Goal: Task Accomplishment & Management: Complete application form

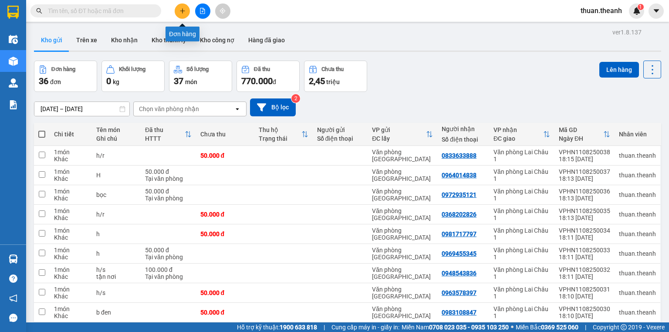
click at [183, 9] on icon "plus" at bounding box center [182, 11] width 6 height 6
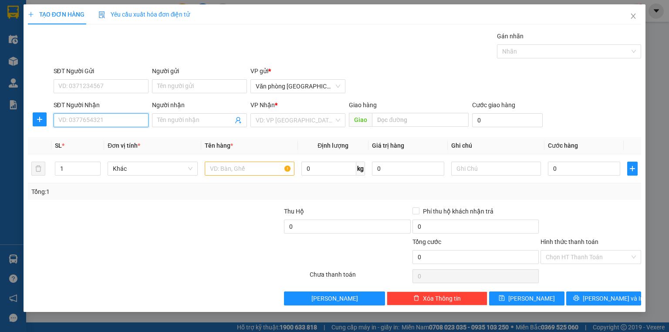
click at [90, 122] on input "SĐT Người Nhận" at bounding box center [101, 120] width 95 height 14
click at [114, 135] on div "0986168557 - ANH THU" at bounding box center [101, 137] width 84 height 10
type input "0986168557"
type input "ANH THU"
type input "50.000"
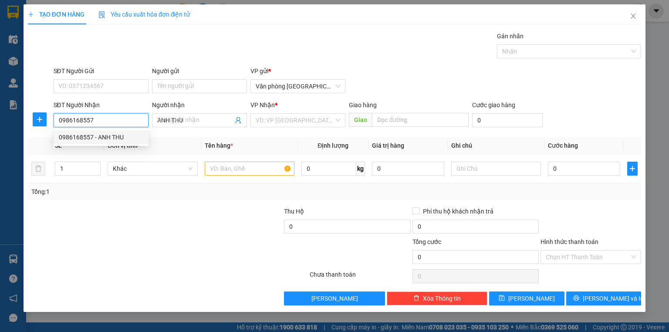
type input "50.000"
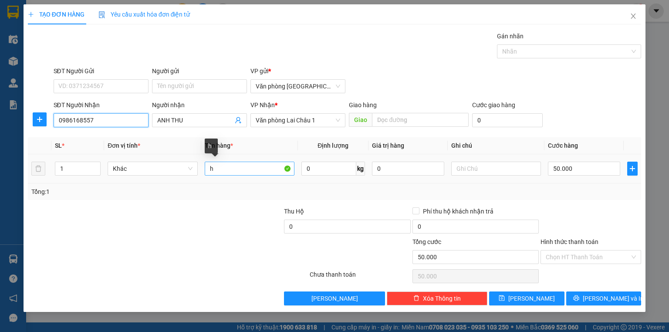
type input "0986168557"
click at [235, 172] on input "h" at bounding box center [250, 168] width 90 height 14
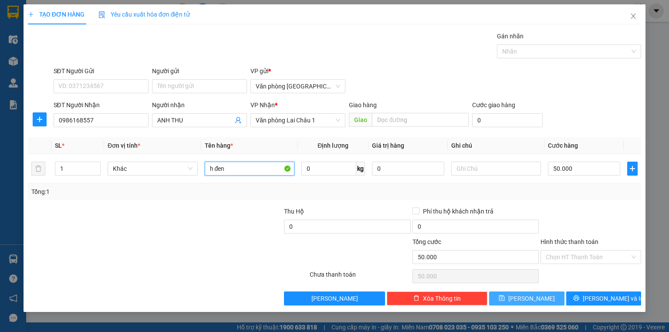
type input "h đen"
click at [528, 295] on span "[PERSON_NAME]" at bounding box center [531, 298] width 47 height 10
type input "0"
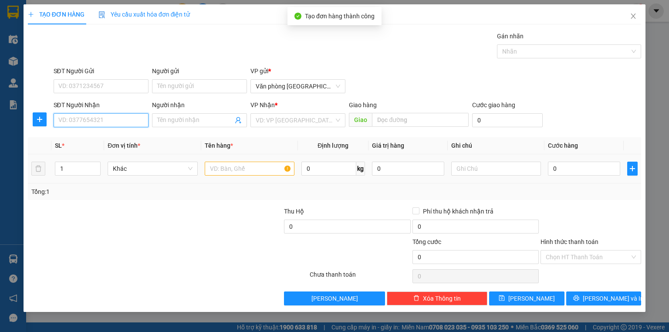
click at [111, 118] on input "SĐT Người Nhận" at bounding box center [101, 120] width 95 height 14
click at [114, 139] on div "0979090399 - CHỊ HẬU" at bounding box center [101, 137] width 84 height 10
type input "0979090399"
type input "CHỊ HẬU"
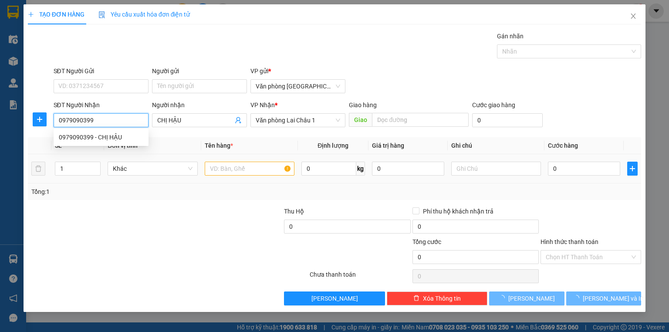
type input "50.000"
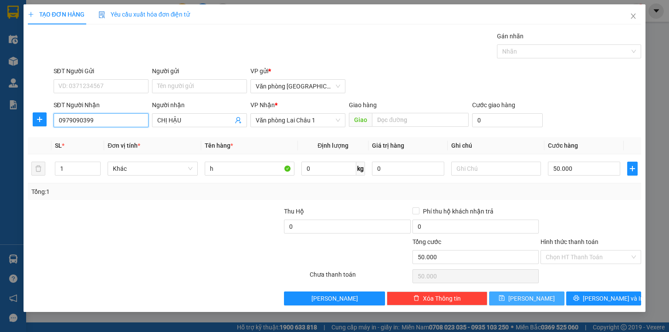
type input "0979090399"
click at [535, 299] on span "[PERSON_NAME]" at bounding box center [531, 298] width 47 height 10
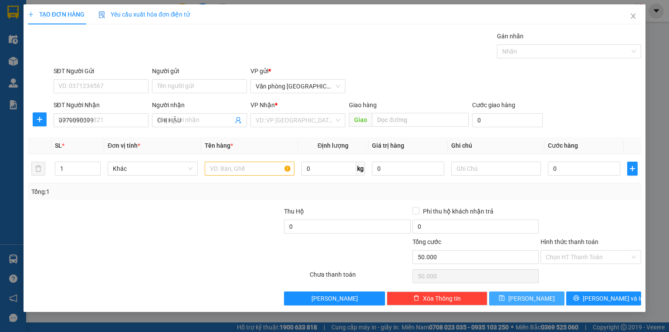
type input "0"
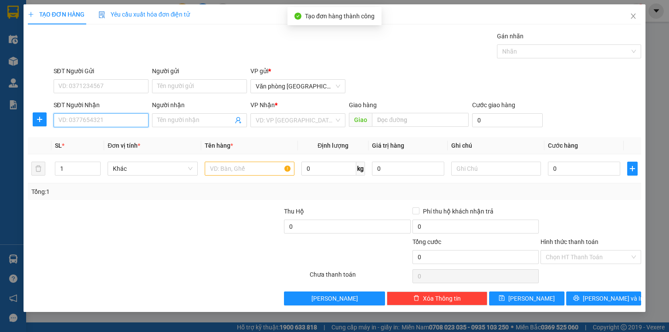
click at [110, 123] on input "SĐT Người Nhận" at bounding box center [101, 120] width 95 height 14
click at [113, 138] on div "0981341567 - [PERSON_NAME]" at bounding box center [102, 137] width 86 height 10
type input "0981341567"
type input "[PERSON_NAME]"
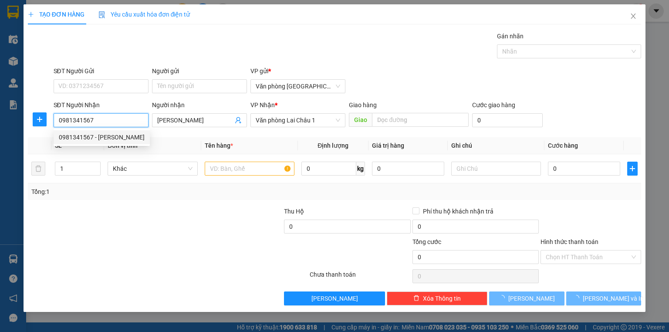
type input "50.000"
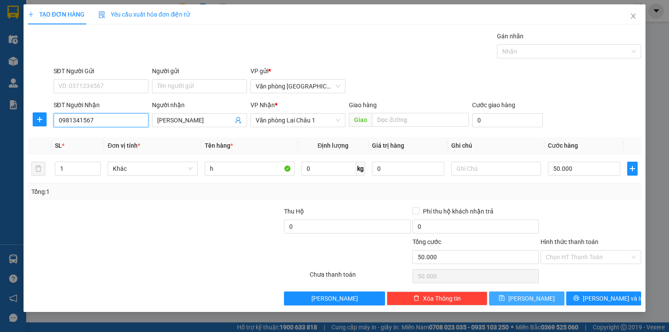
type input "0981341567"
click at [545, 300] on button "[PERSON_NAME]" at bounding box center [526, 298] width 75 height 14
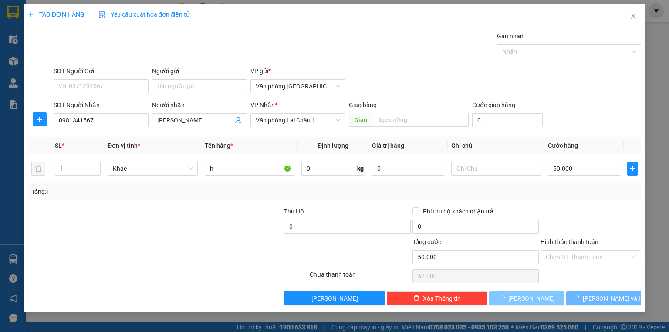
type input "0"
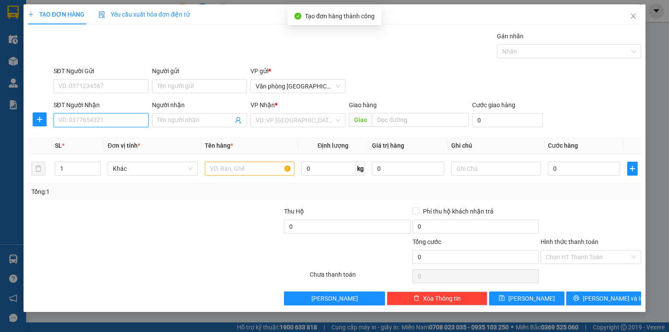
click at [110, 117] on input "SĐT Người Nhận" at bounding box center [101, 120] width 95 height 14
click at [111, 135] on div "0978373767 - [PERSON_NAME]" at bounding box center [102, 137] width 86 height 10
type input "0978373767"
type input "[PERSON_NAME]"
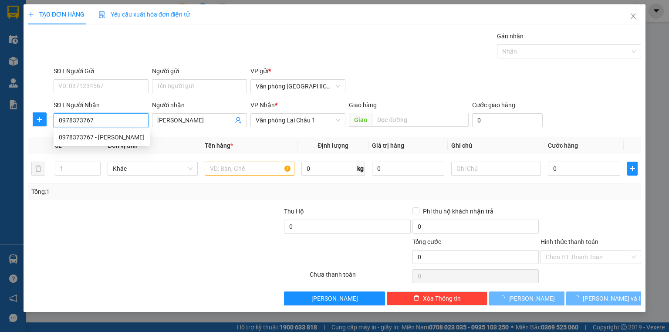
type input "120.000"
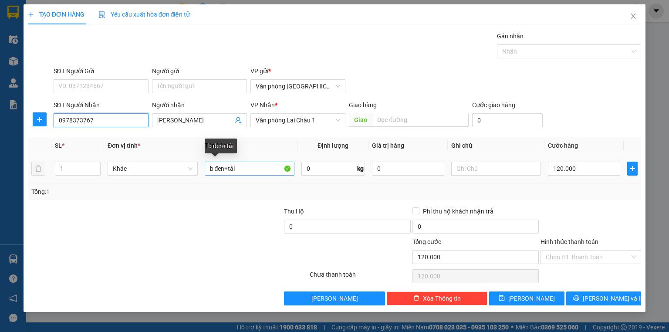
type input "0978373767"
click at [240, 168] on input "b đen+tải" at bounding box center [250, 168] width 90 height 14
click at [226, 169] on input "b đen+tải" at bounding box center [250, 168] width 90 height 14
click at [212, 168] on input "+tải" at bounding box center [250, 168] width 90 height 14
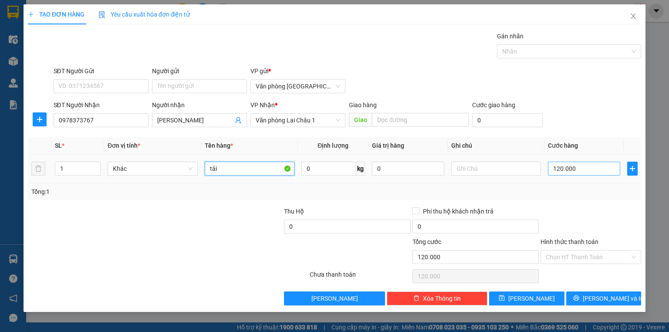
type input "tải"
click at [551, 168] on input "120.000" at bounding box center [584, 168] width 72 height 14
type input "5"
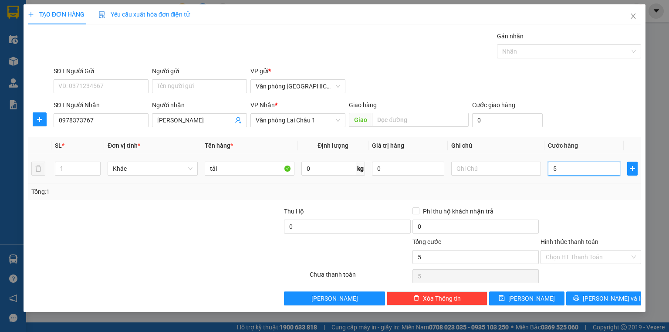
type input "50"
type input "500"
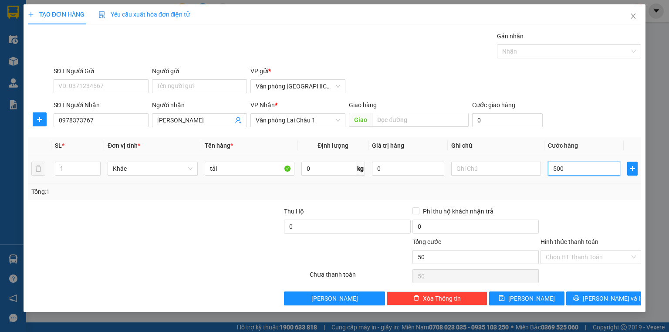
type input "500"
type input "5.000"
type input "50.000"
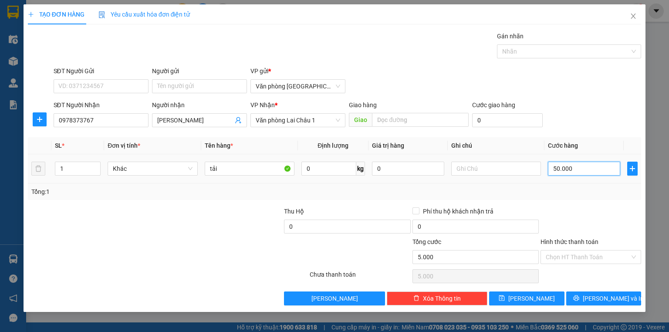
type input "50.000"
click at [504, 298] on icon "save" at bounding box center [502, 298] width 6 height 6
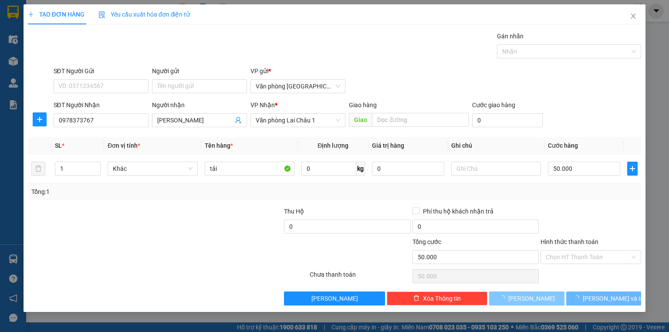
type input "0"
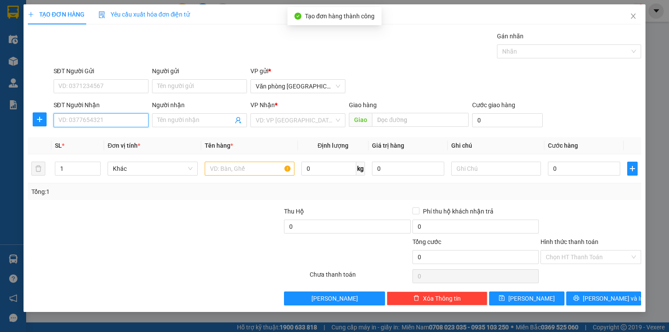
click at [82, 121] on input "SĐT Người Nhận" at bounding box center [101, 120] width 95 height 14
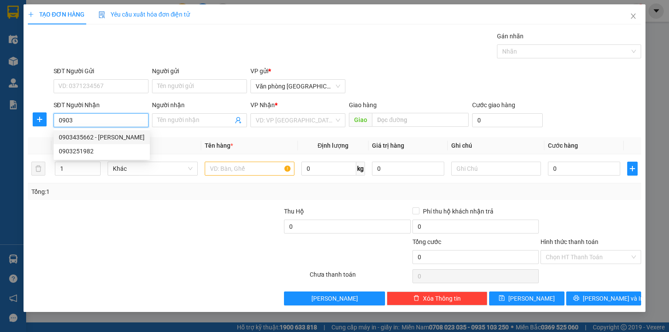
click at [114, 138] on div "0903435662 - [PERSON_NAME]" at bounding box center [102, 137] width 86 height 10
type input "0903435662"
type input "[PERSON_NAME]"
type input "100.000"
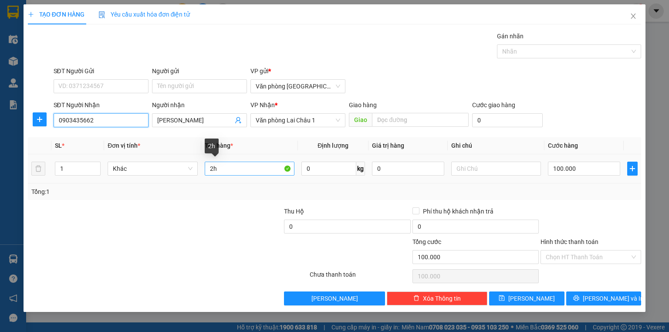
type input "0903435662"
click at [222, 168] on input "2h" at bounding box center [250, 168] width 90 height 14
type input "2"
type input "1boc"
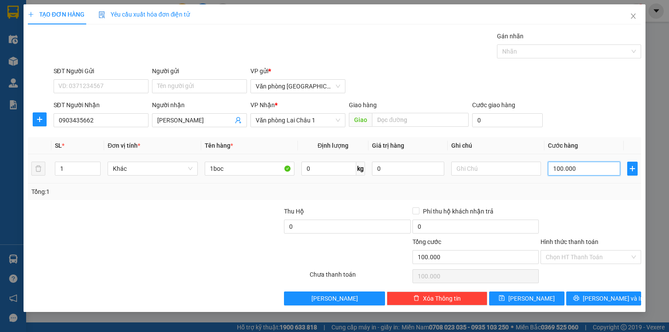
click at [552, 168] on input "100.000" at bounding box center [584, 168] width 72 height 14
type input "5"
type input "50"
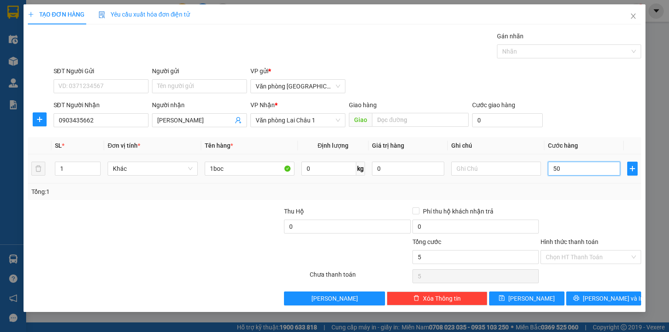
type input "50"
type input "500"
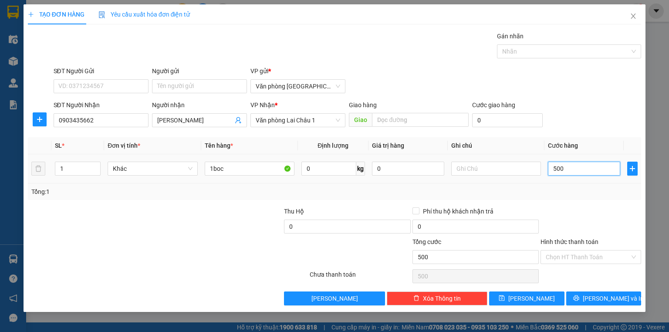
type input "5.000"
type input "50.000"
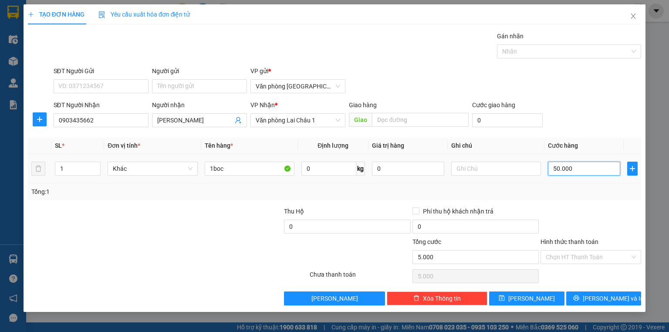
type input "50.000"
click at [504, 299] on icon "save" at bounding box center [501, 298] width 6 height 6
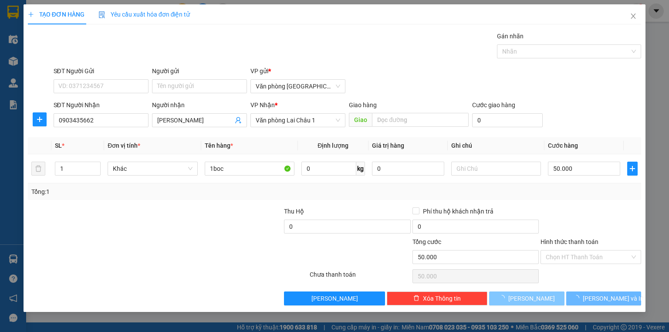
type input "0"
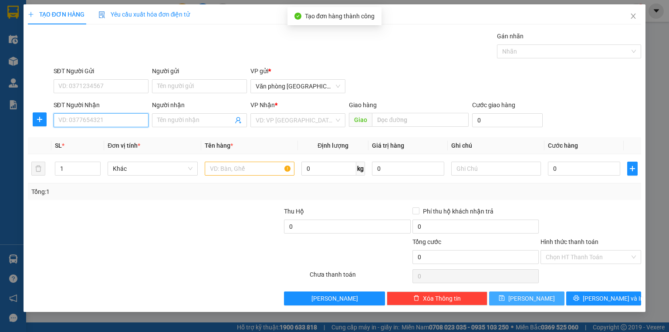
click at [102, 119] on input "SĐT Người Nhận" at bounding box center [101, 120] width 95 height 14
click at [100, 132] on div "0962222622" at bounding box center [101, 137] width 95 height 14
type input "0962222622"
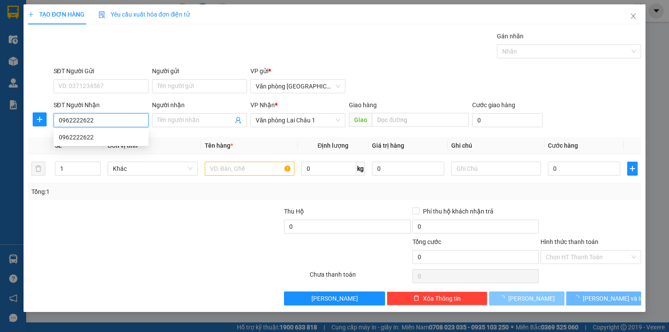
type input "50.000"
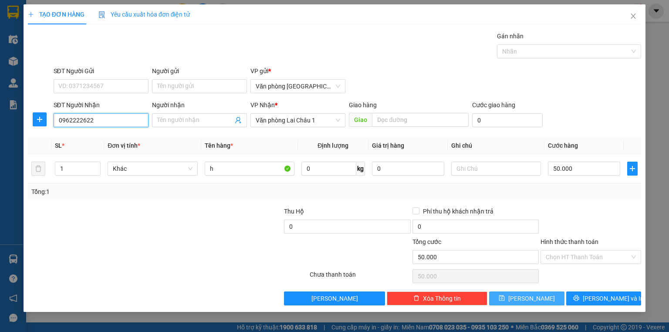
type input "0962222622"
click at [504, 298] on icon "save" at bounding box center [502, 298] width 6 height 6
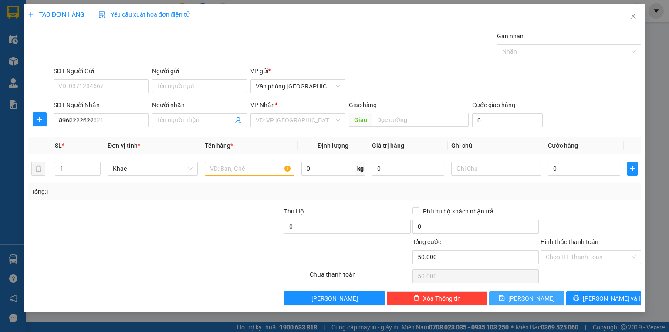
type input "0"
click at [629, 16] on icon "close" at bounding box center [632, 16] width 7 height 7
click at [632, 16] on div "1" at bounding box center [636, 10] width 15 height 15
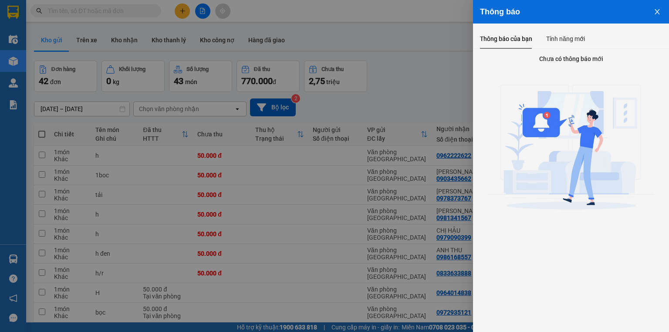
click at [655, 10] on icon "close" at bounding box center [656, 11] width 7 height 7
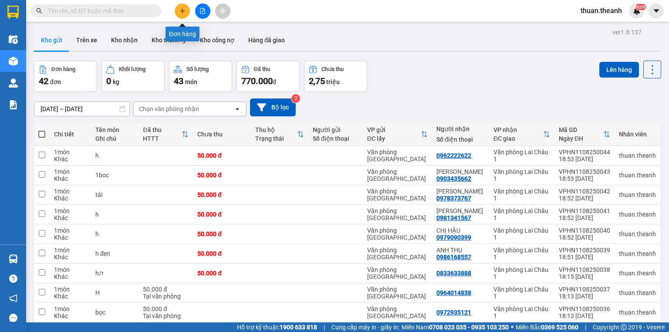
click at [183, 13] on icon "plus" at bounding box center [182, 11] width 6 height 6
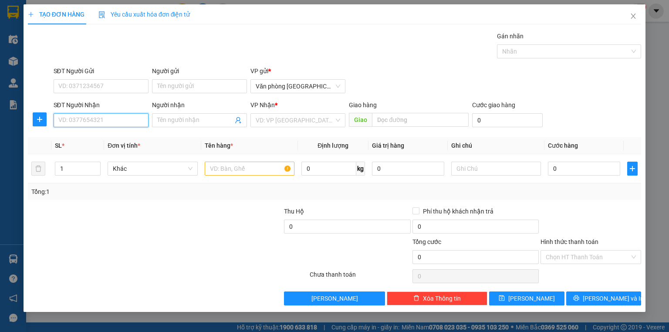
click at [71, 118] on input "SĐT Người Nhận" at bounding box center [101, 120] width 95 height 14
type input "0839091222"
click at [190, 121] on input "Người nhận" at bounding box center [195, 120] width 76 height 10
click at [188, 121] on input "Người nhận" at bounding box center [195, 120] width 76 height 10
click at [300, 123] on input "search" at bounding box center [295, 120] width 78 height 13
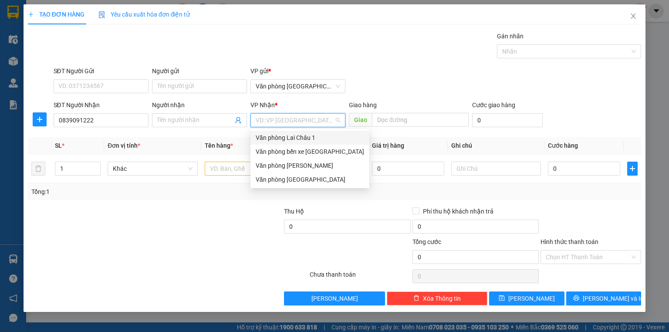
click at [298, 137] on div "Văn phòng Lai Châu 1" at bounding box center [310, 138] width 108 height 10
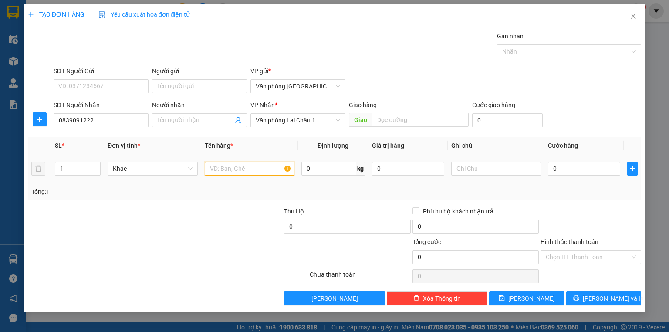
click at [235, 170] on input "text" at bounding box center [250, 168] width 90 height 14
type input "1x"
click at [548, 169] on input "0" at bounding box center [584, 168] width 72 height 14
type input "1"
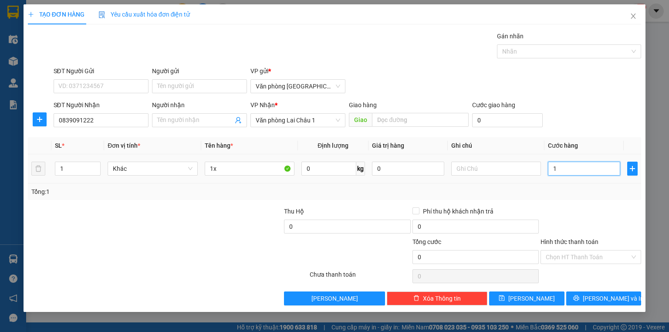
type input "1"
type input "10"
type input "100"
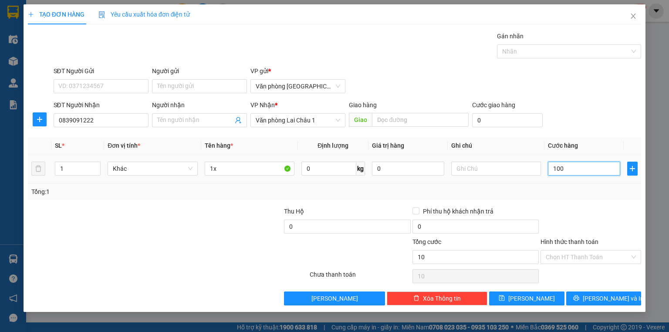
type input "100"
type input "1.000"
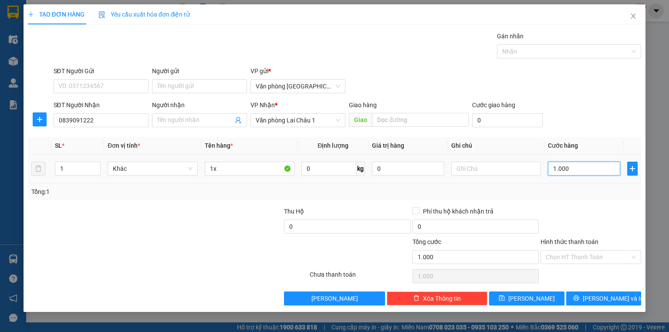
type input "10.000"
type input "100.000"
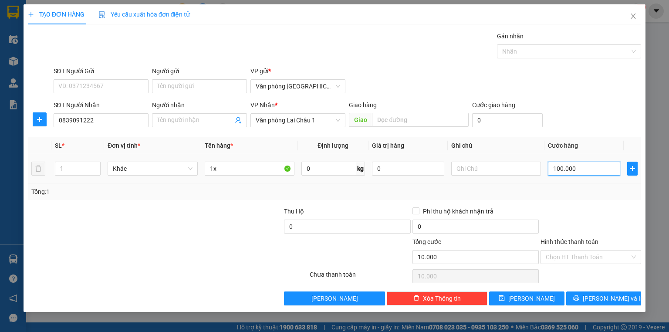
type input "100.000"
click at [528, 300] on span "[PERSON_NAME]" at bounding box center [531, 298] width 47 height 10
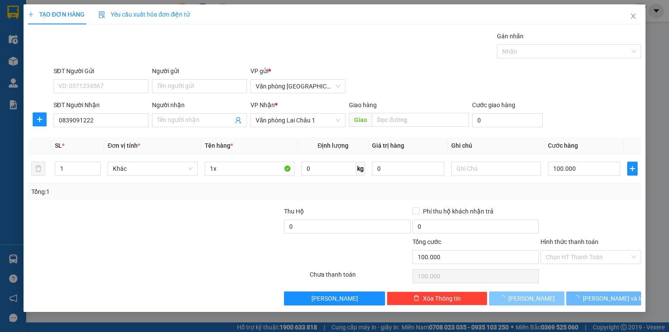
type input "0"
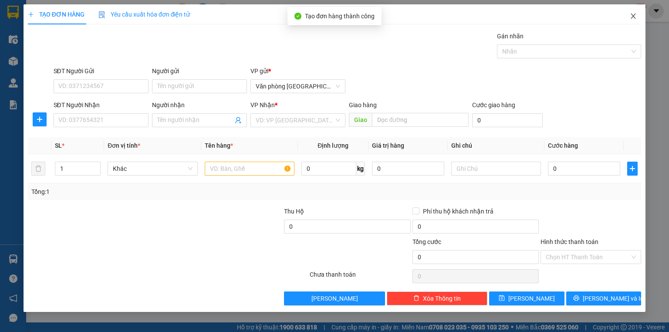
click at [630, 17] on icon "close" at bounding box center [632, 16] width 7 height 7
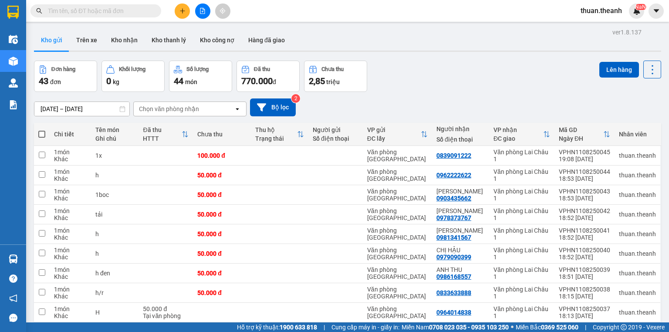
click at [40, 134] on span at bounding box center [41, 134] width 7 height 7
click at [42, 130] on input "checkbox" at bounding box center [42, 130] width 0 height 0
checkbox input "true"
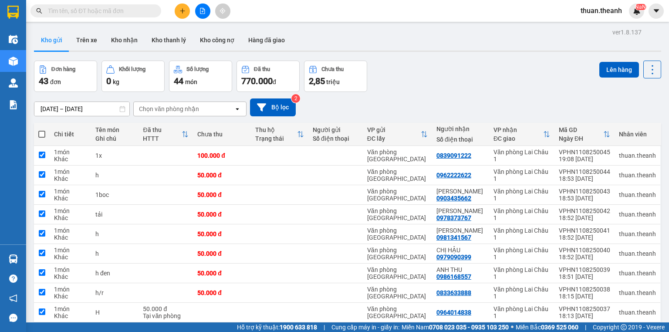
checkbox input "true"
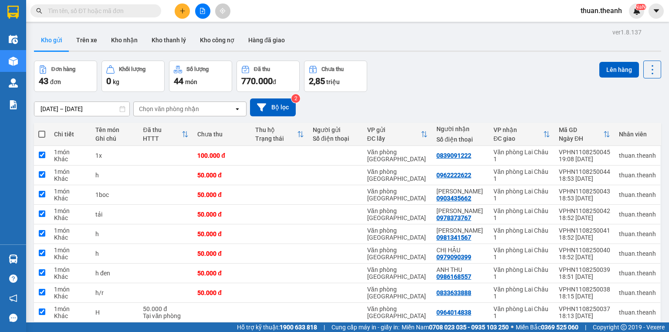
checkbox input "true"
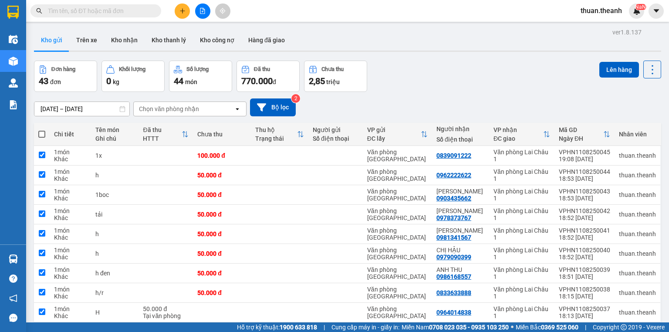
checkbox input "true"
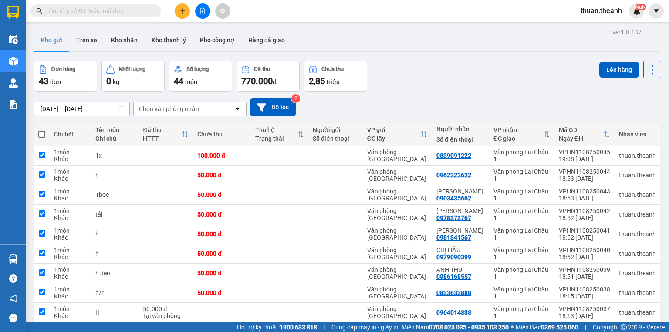
checkbox input "true"
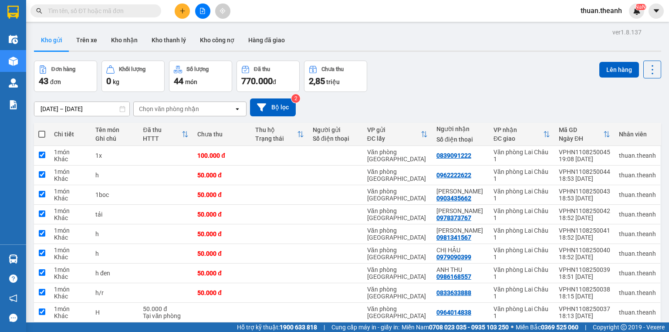
checkbox input "true"
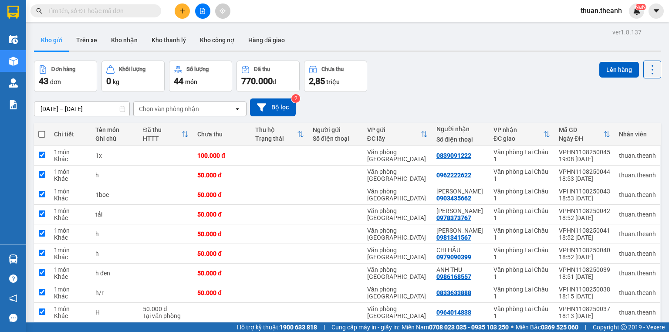
checkbox input "true"
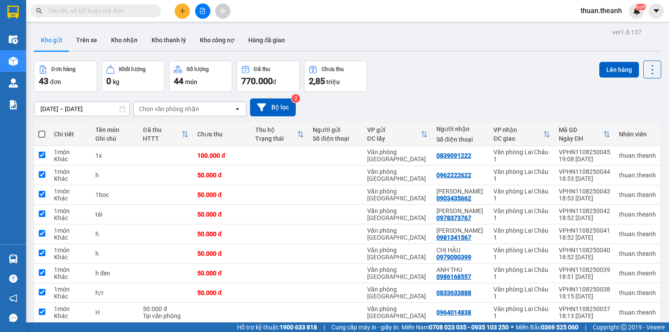
checkbox input "true"
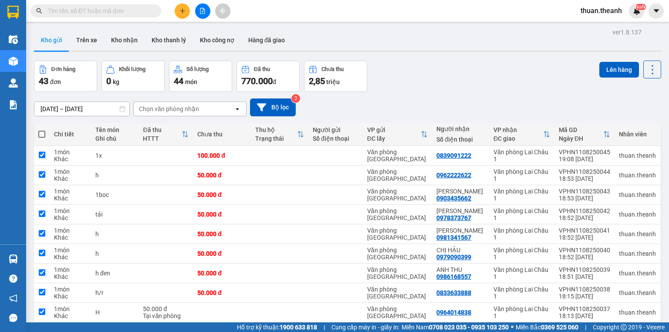
checkbox input "true"
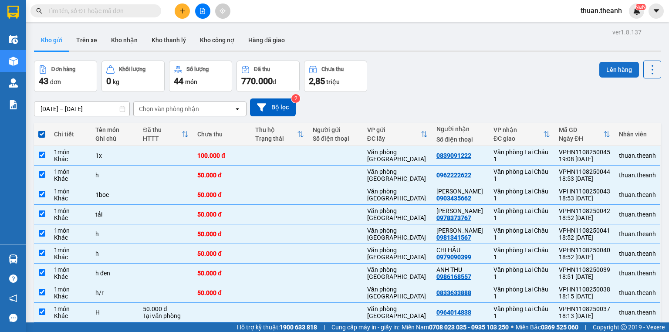
click at [603, 66] on button "Lên hàng" at bounding box center [619, 70] width 40 height 16
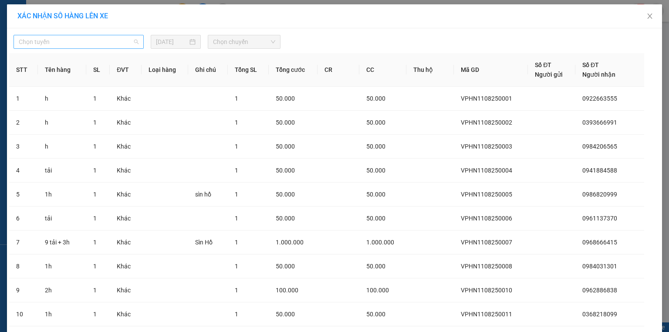
click at [47, 39] on span "Chọn tuyến" at bounding box center [79, 41] width 120 height 13
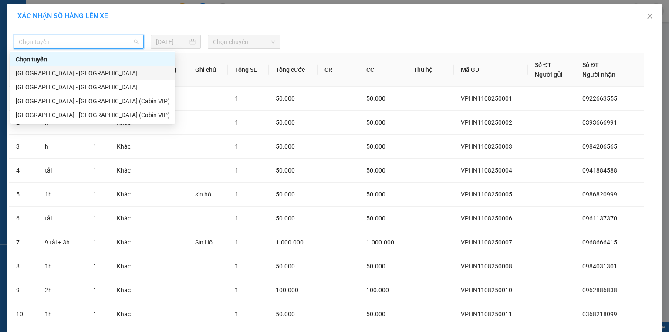
click at [57, 76] on div "[GEOGRAPHIC_DATA] - [GEOGRAPHIC_DATA]" at bounding box center [93, 73] width 154 height 10
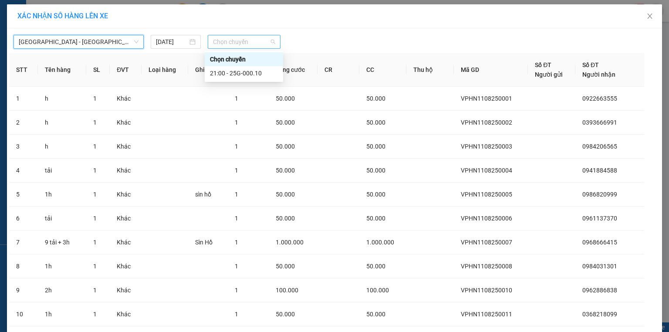
click at [221, 44] on span "Chọn chuyến" at bounding box center [244, 41] width 63 height 13
click at [247, 74] on div "21:00 - 25G-000.10" at bounding box center [244, 73] width 68 height 10
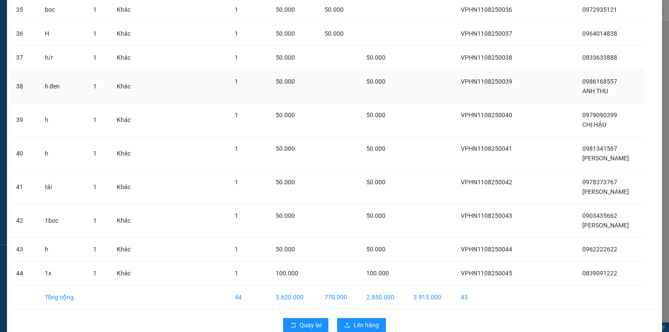
scroll to position [930, 0]
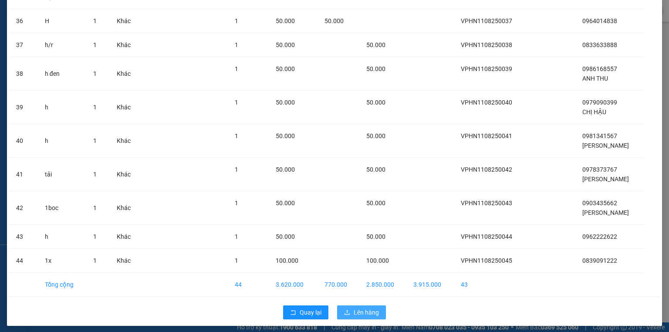
click at [353, 311] on span "Lên hàng" at bounding box center [365, 312] width 25 height 10
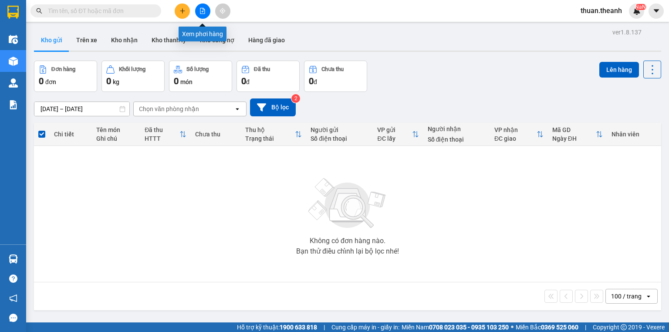
click at [204, 11] on icon "file-add" at bounding box center [202, 11] width 6 height 6
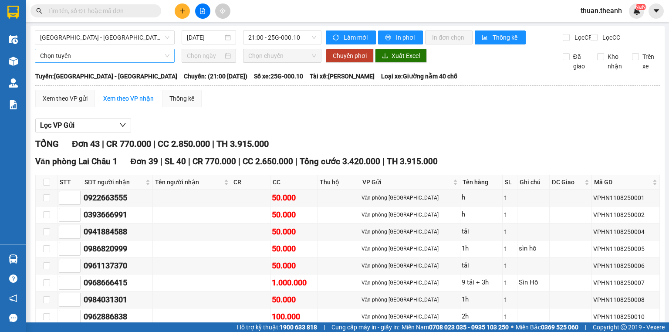
click at [71, 62] on span "Chọn tuyến" at bounding box center [104, 55] width 129 height 13
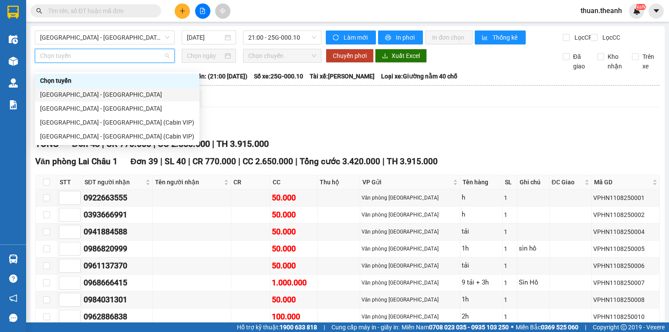
click at [72, 97] on div "[GEOGRAPHIC_DATA] - [GEOGRAPHIC_DATA]" at bounding box center [117, 95] width 154 height 10
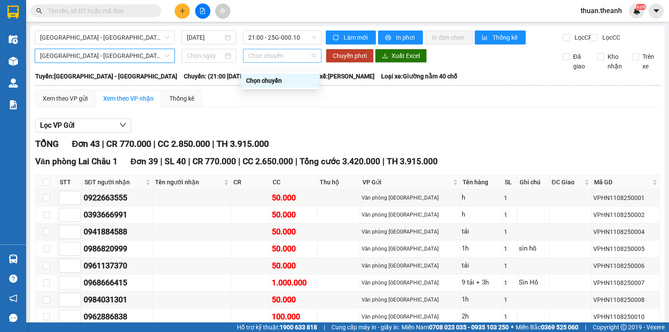
click at [272, 61] on span "Chọn chuyến" at bounding box center [282, 55] width 68 height 13
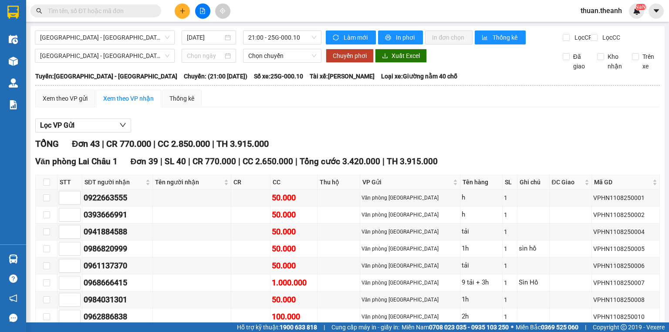
click at [150, 44] on div "[GEOGRAPHIC_DATA] - [GEOGRAPHIC_DATA] [DATE] 21:00 - 25G-000.10" at bounding box center [178, 37] width 286 height 14
click at [396, 33] on span "In phơi" at bounding box center [406, 38] width 20 height 10
click at [461, 71] on div "[GEOGRAPHIC_DATA] - [GEOGRAPHIC_DATA] Chọn chuyến Chuyển phơi Xuất Excel Đã gia…" at bounding box center [347, 60] width 625 height 22
